Goal: Find contact information: Find contact information

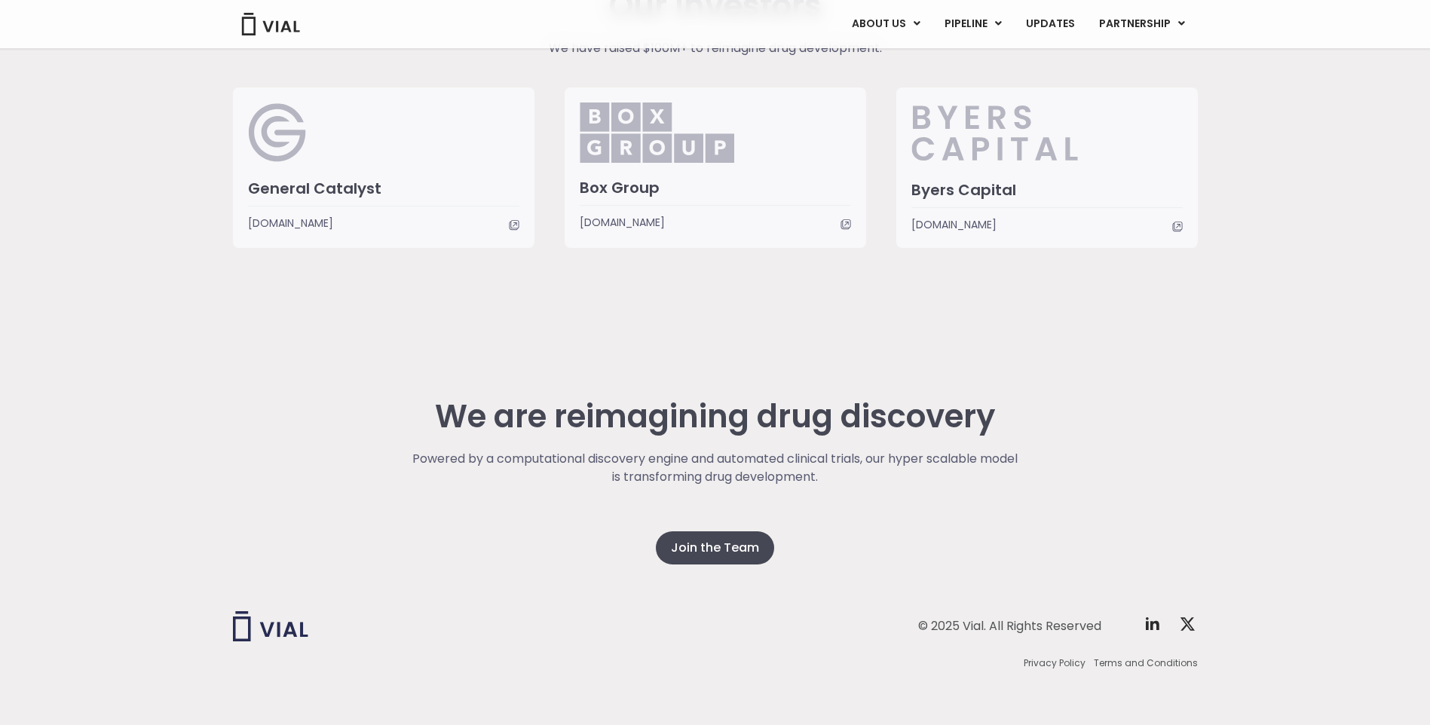
scroll to position [3695, 0]
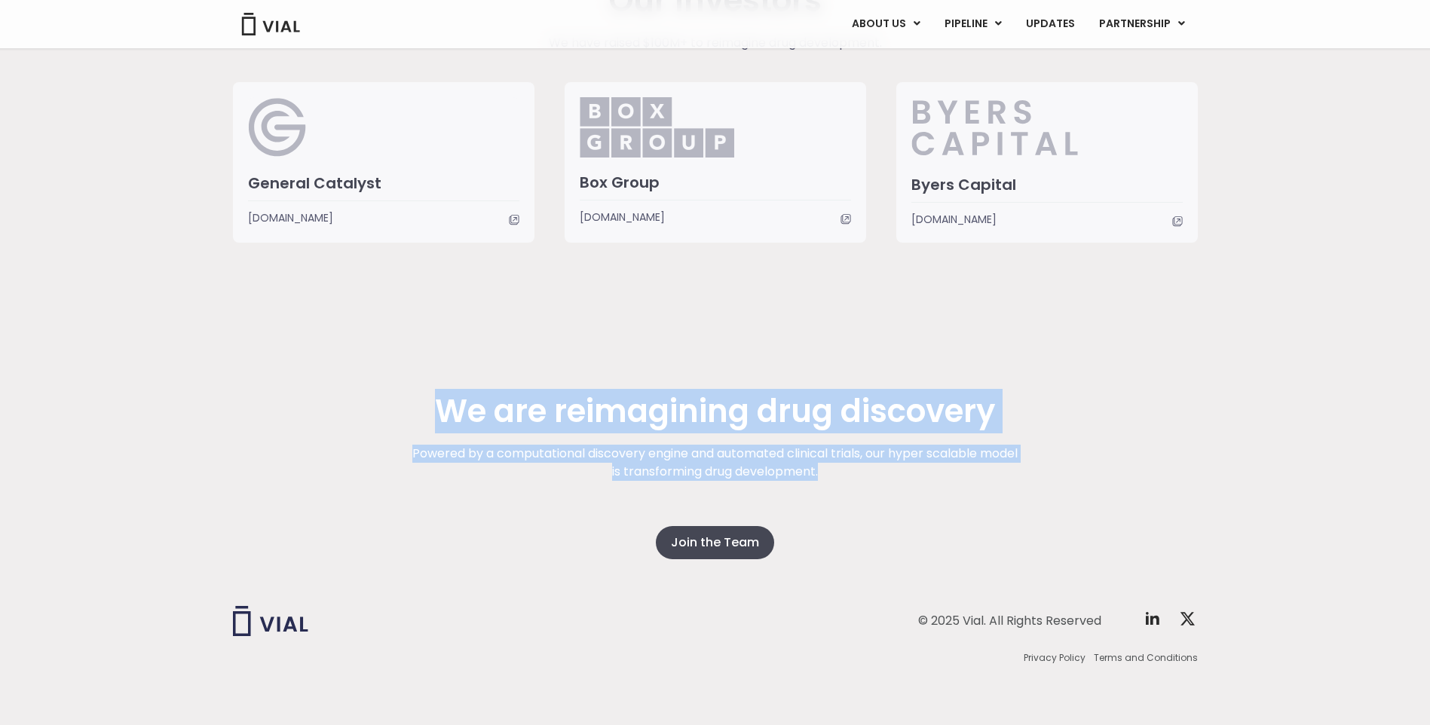
drag, startPoint x: 437, startPoint y: 405, endPoint x: 938, endPoint y: 473, distance: 505.2
click at [938, 473] on div "We are reimagining drug discovery Powered by a computational discovery engine a…" at bounding box center [715, 477] width 965 height 166
click at [1335, 478] on div "We are reimagining drug discovery Powered by a computational discovery engine a…" at bounding box center [715, 521] width 1430 height 407
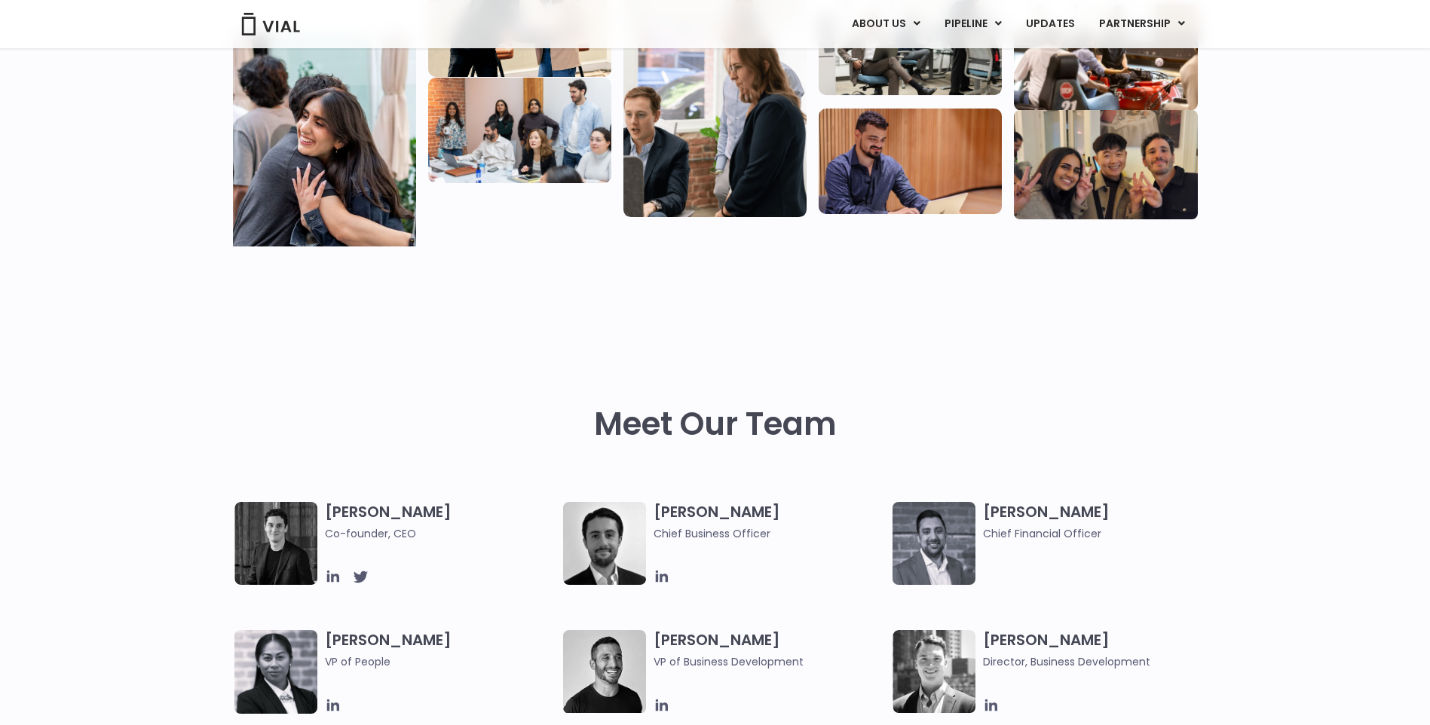
scroll to position [0, 0]
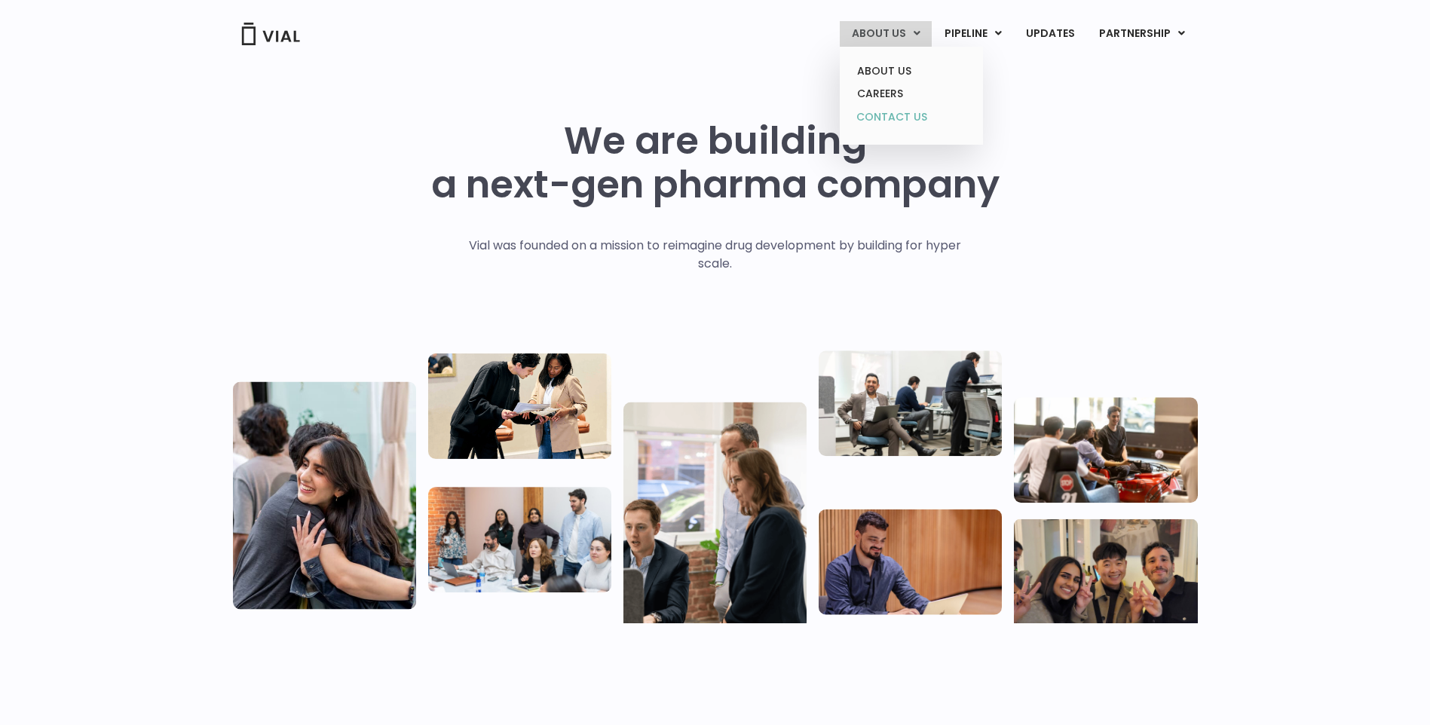
click at [903, 117] on link "CONTACT US" at bounding box center [911, 118] width 132 height 24
